Goal: Task Accomplishment & Management: Use online tool/utility

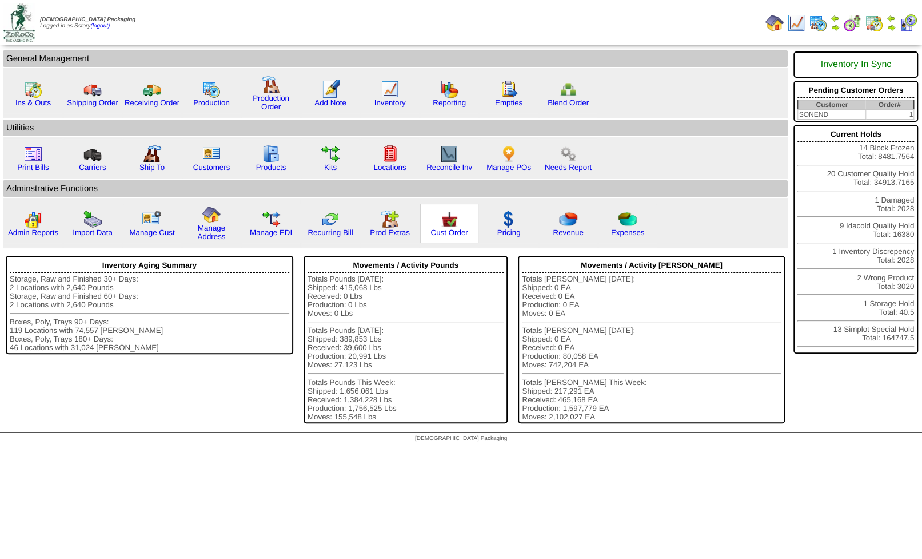
click at [453, 225] on img at bounding box center [449, 219] width 18 height 18
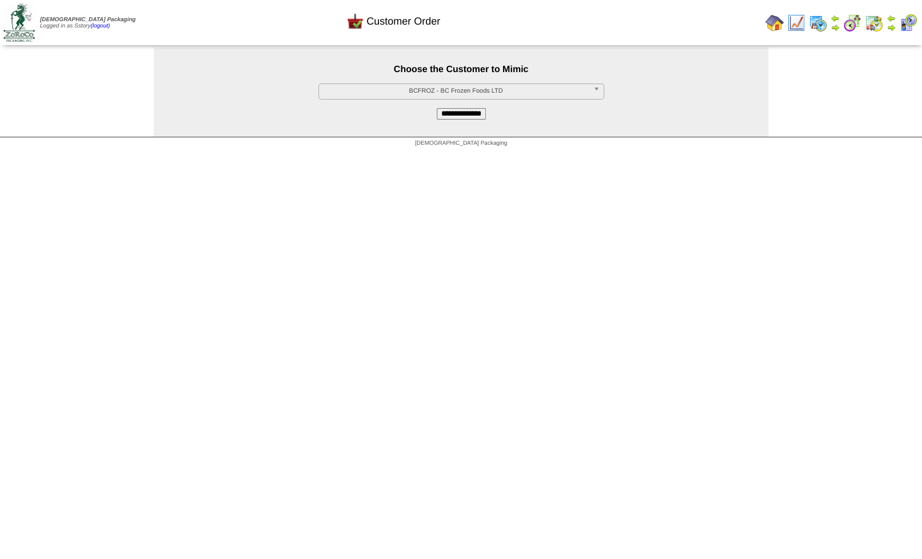
click at [448, 94] on span "BCFROZ - BC Frozen Foods LTD" at bounding box center [456, 91] width 265 height 14
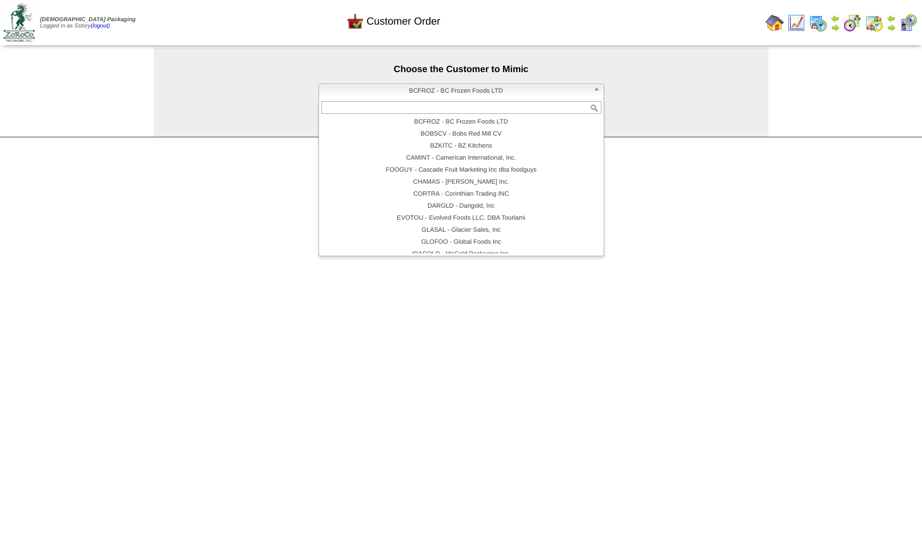
scroll to position [91, 0]
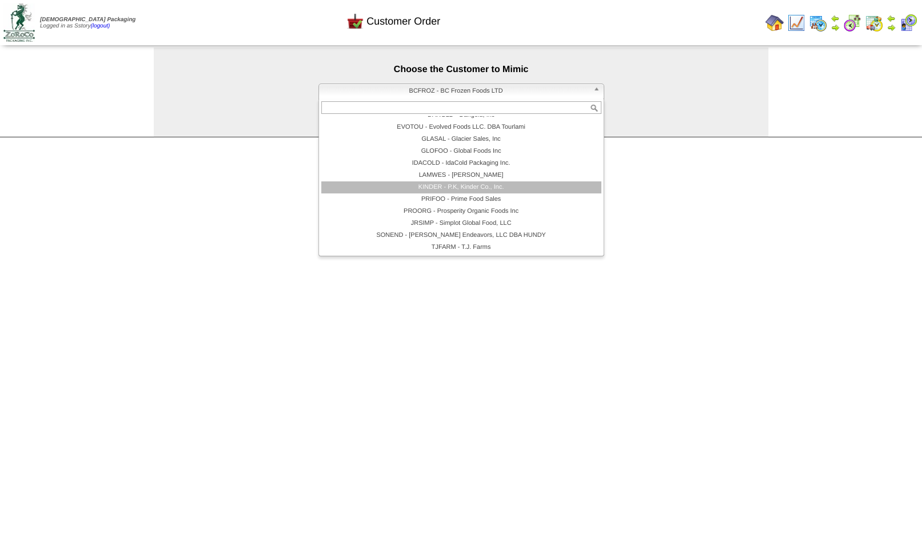
click at [463, 188] on li "KINDER - P.K, Kinder Co., Inc." at bounding box center [461, 187] width 280 height 12
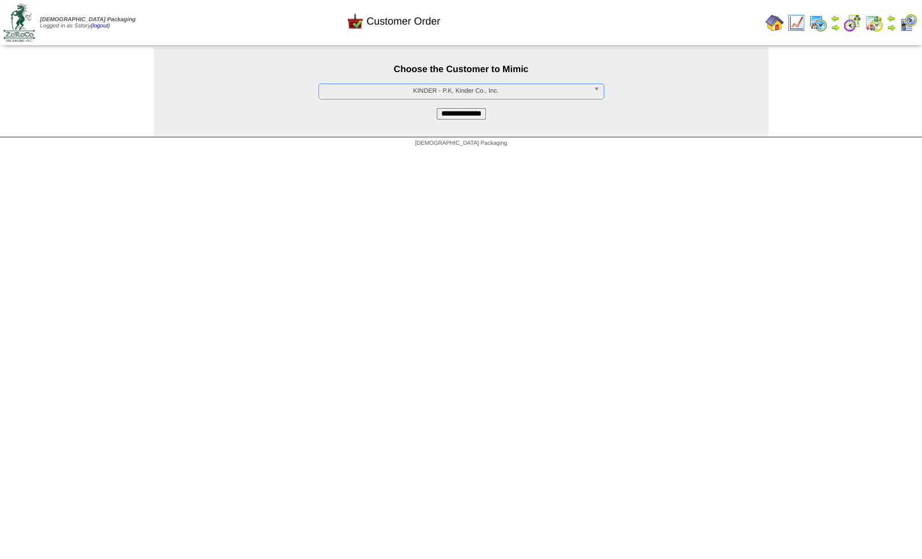
click at [448, 117] on input "**********" at bounding box center [461, 113] width 49 height 11
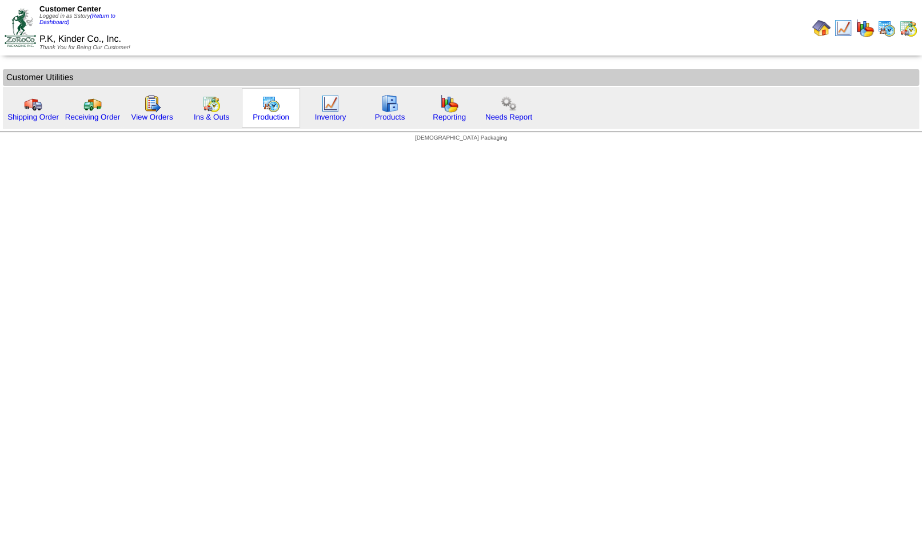
click at [268, 105] on img at bounding box center [271, 103] width 18 height 18
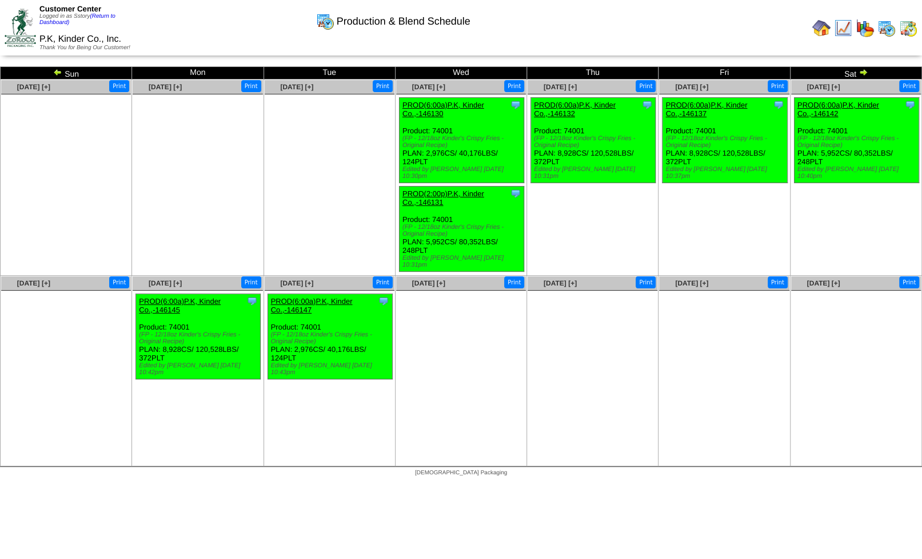
click at [902, 34] on img at bounding box center [908, 28] width 18 height 18
